Goal: Task Accomplishment & Management: Manage account settings

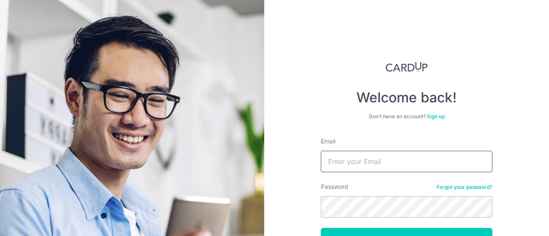
click at [394, 170] on input "Email" at bounding box center [407, 161] width 172 height 21
type input "quahpernyi@gmail.com"
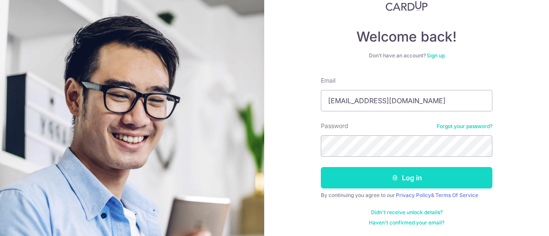
click at [386, 177] on button "Log in" at bounding box center [407, 177] width 172 height 21
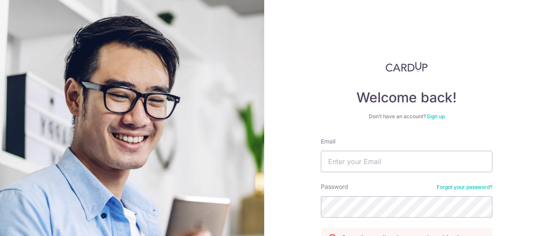
scroll to position [96, 0]
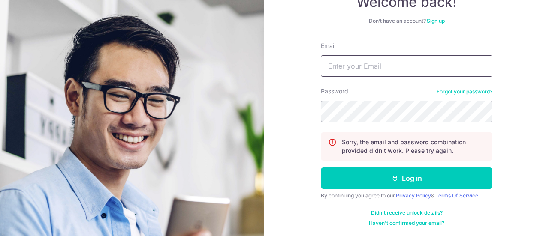
click at [356, 61] on input "Email" at bounding box center [407, 65] width 172 height 21
type input "quahpernyi@gmail.com"
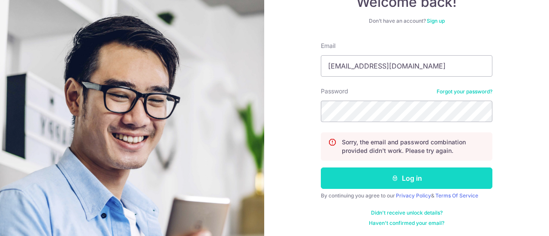
click at [351, 184] on button "Log in" at bounding box center [407, 178] width 172 height 21
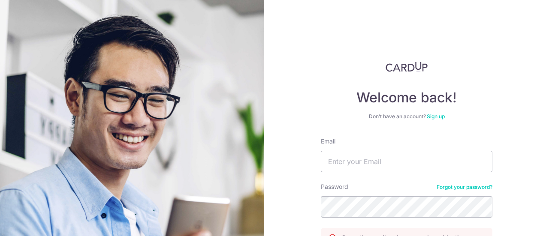
scroll to position [96, 0]
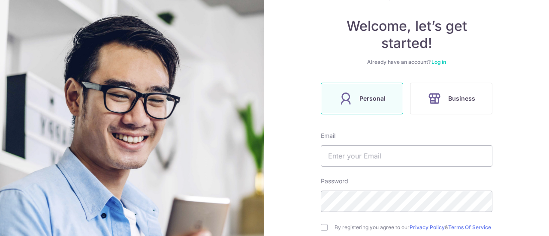
scroll to position [73, 0]
click at [390, 156] on input "text" at bounding box center [407, 155] width 172 height 21
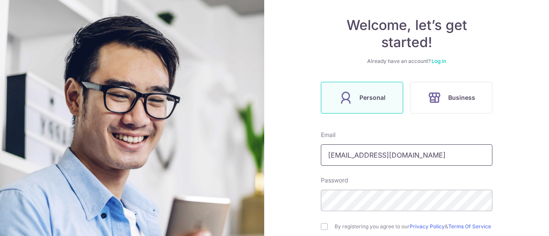
type input "quahpernyi@gmail.com"
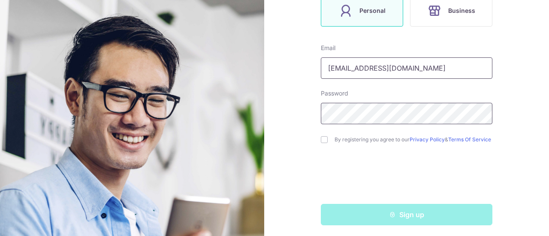
scroll to position [160, 0]
click at [323, 142] on input "checkbox" at bounding box center [324, 139] width 7 height 7
checkbox input "true"
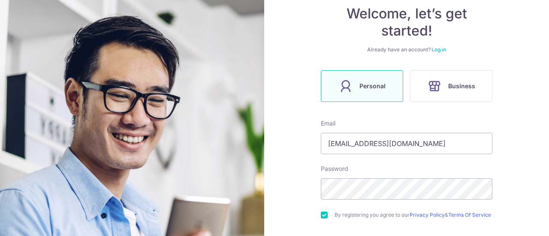
scroll to position [84, 0]
click at [434, 49] on link "Log in" at bounding box center [439, 50] width 15 height 6
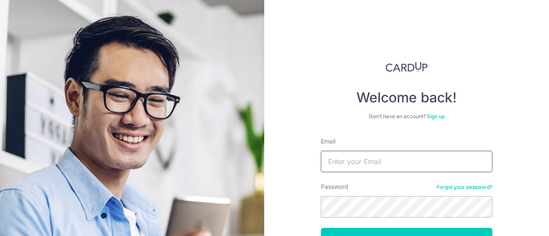
click at [342, 167] on input "Email" at bounding box center [407, 161] width 172 height 21
type input "[EMAIL_ADDRESS][DOMAIN_NAME]"
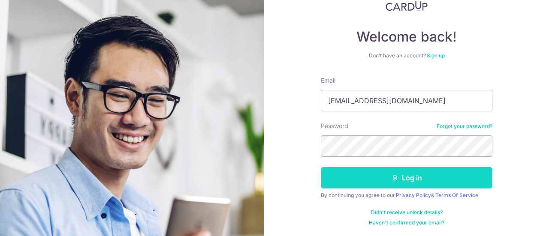
click at [354, 171] on button "Log in" at bounding box center [407, 177] width 172 height 21
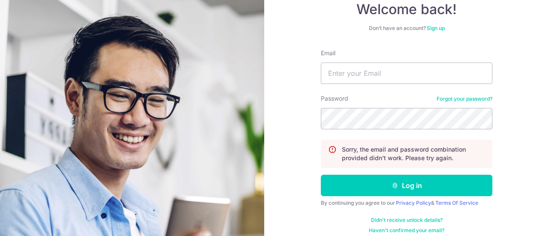
scroll to position [89, 0]
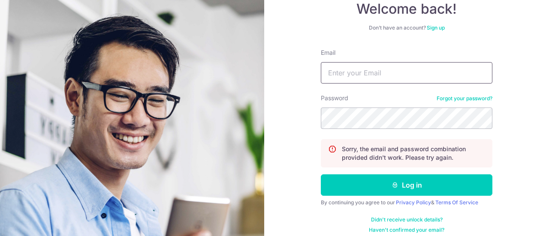
click at [341, 72] on input "Email" at bounding box center [407, 72] width 172 height 21
type input "quahpernyi@gmail.com"
click at [518, 121] on div "Welcome back! Don’t have an account? Sign up Email quahpernyi@gmail.com Passwor…" at bounding box center [406, 118] width 285 height 236
click at [408, 218] on link "Didn't receive unlock details?" at bounding box center [407, 220] width 72 height 7
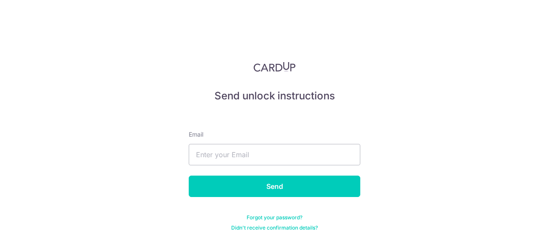
scroll to position [5, 0]
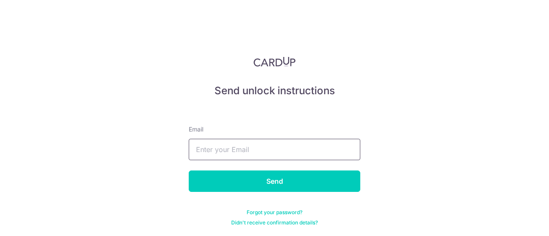
click at [345, 146] on input "text" at bounding box center [275, 149] width 172 height 21
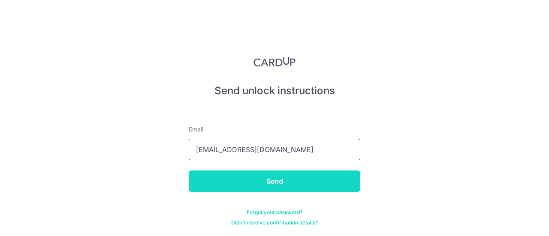
type input "quahpernyi@gmail.com"
click at [337, 187] on input "Send" at bounding box center [275, 181] width 172 height 21
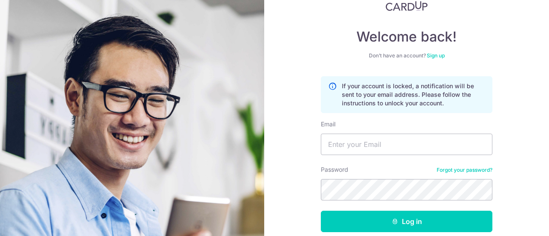
scroll to position [104, 0]
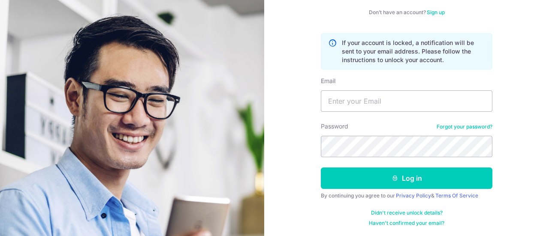
click at [384, 223] on link "Haven't confirmed your email?" at bounding box center [407, 223] width 76 height 7
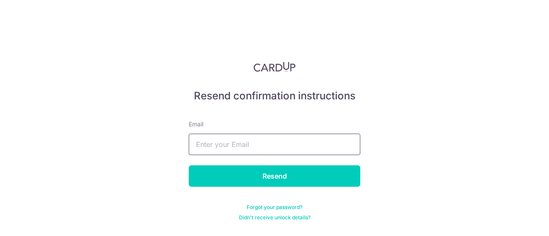
click at [336, 149] on input "text" at bounding box center [275, 144] width 172 height 21
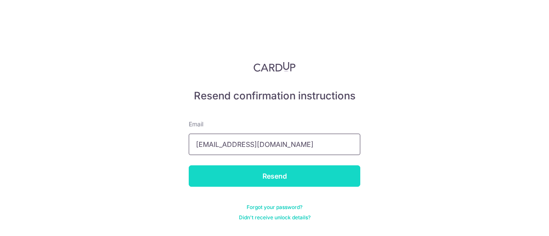
type input "quahpernyi@gmail.com"
click at [334, 178] on input "Resend" at bounding box center [275, 176] width 172 height 21
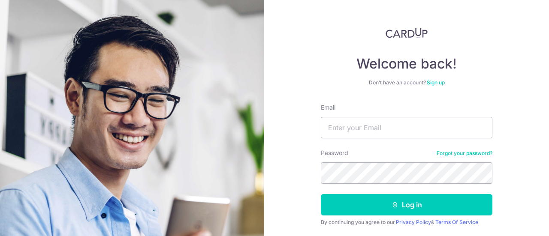
scroll to position [34, 0]
